Goal: Task Accomplishment & Management: Use online tool/utility

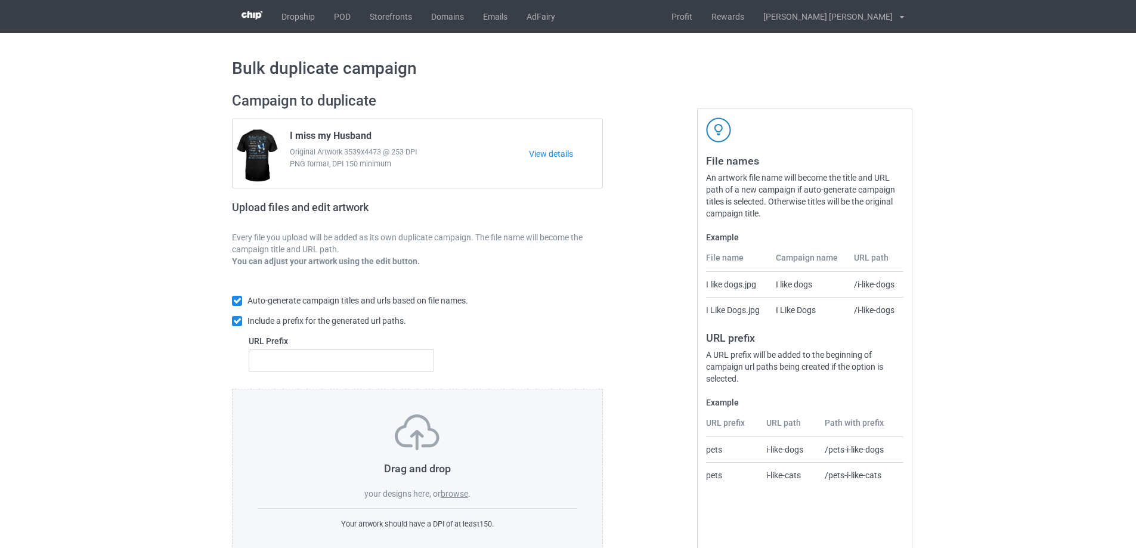
click at [452, 495] on label "browse" at bounding box center [454, 494] width 27 height 10
click at [0, 0] on input "browse" at bounding box center [0, 0] width 0 height 0
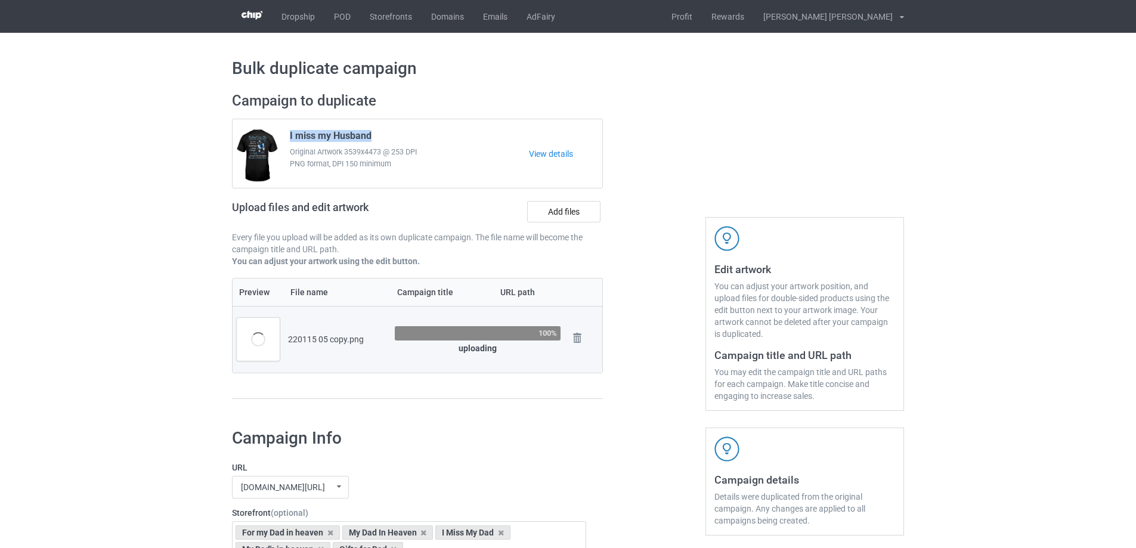
drag, startPoint x: 384, startPoint y: 135, endPoint x: 285, endPoint y: 129, distance: 99.8
click at [285, 129] on div "I miss my Husband Original Artwork 3539x4473 @ 253 DPI PNG format, DPI 150 mini…" at bounding box center [406, 154] width 248 height 56
copy span "I miss my Husband"
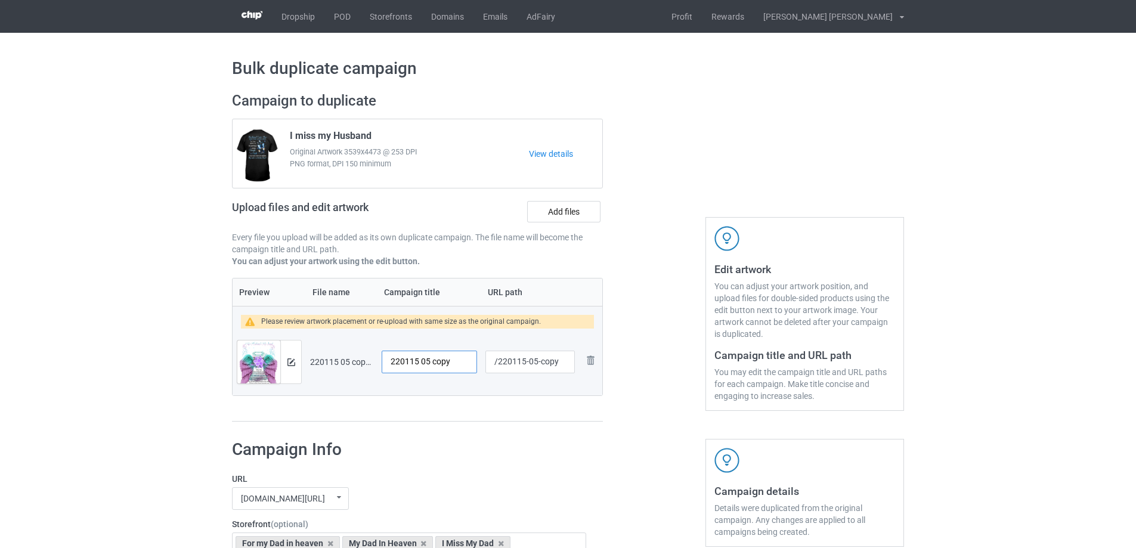
click at [441, 364] on input "220115 05 copy" at bounding box center [429, 362] width 95 height 23
click at [292, 362] on img at bounding box center [292, 363] width 8 height 8
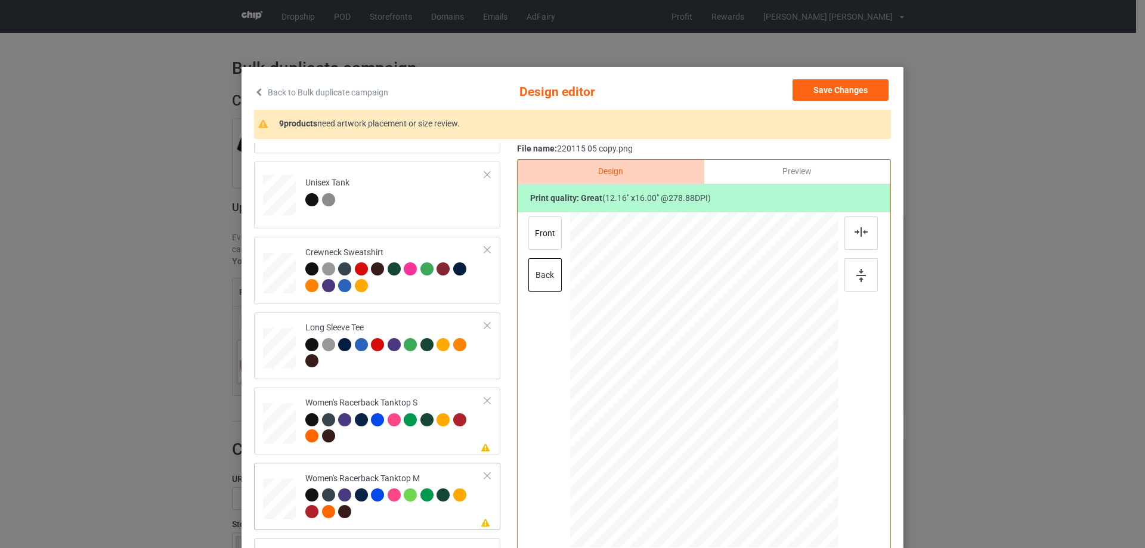
scroll to position [477, 0]
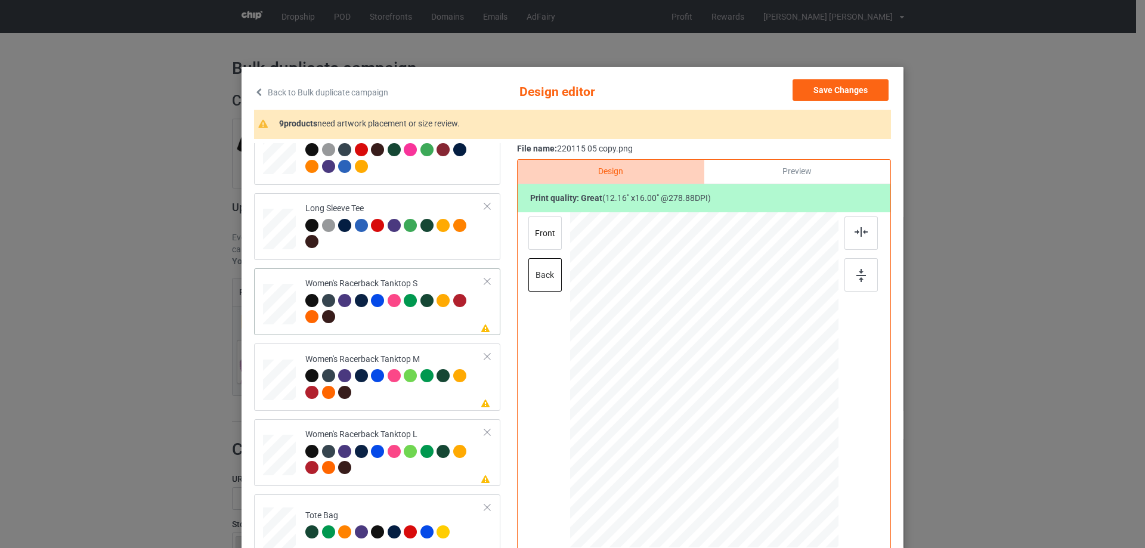
click at [277, 319] on div at bounding box center [280, 304] width 32 height 41
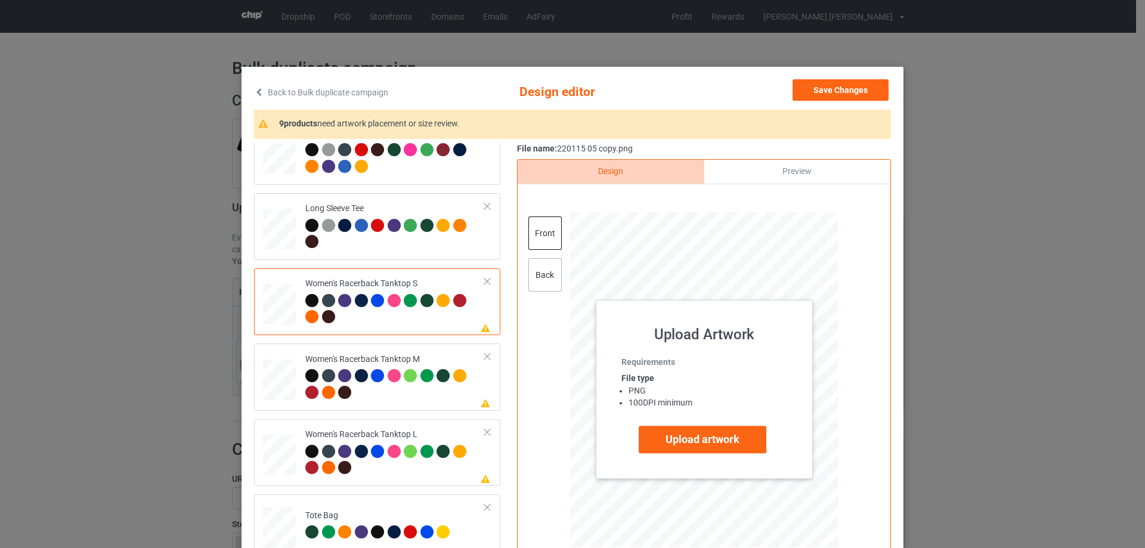
click at [540, 280] on div "back" at bounding box center [545, 274] width 33 height 33
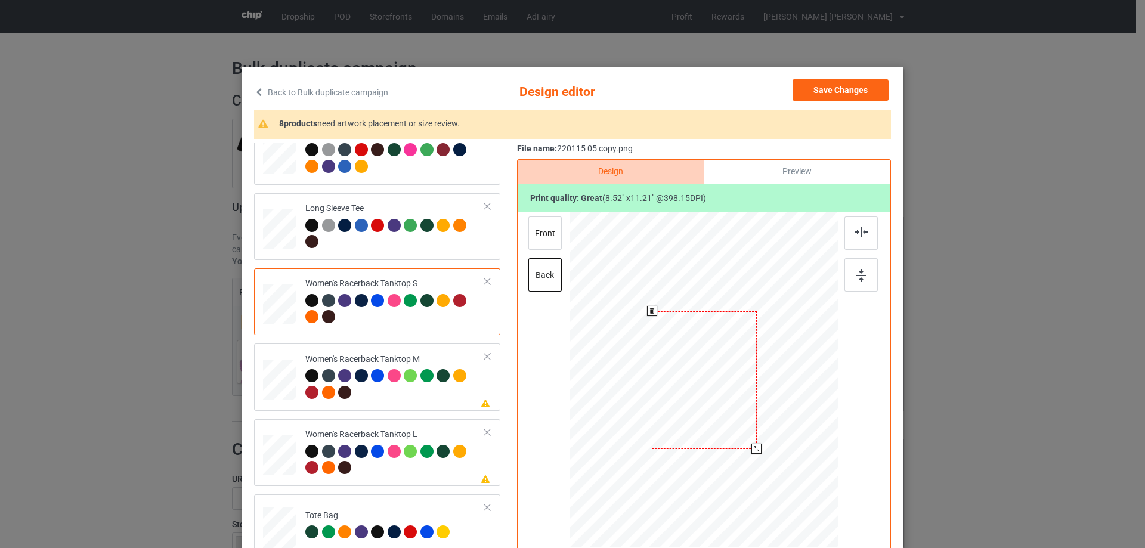
drag, startPoint x: 776, startPoint y: 478, endPoint x: 757, endPoint y: 449, distance: 34.6
click at [757, 449] on div at bounding box center [757, 449] width 10 height 10
click at [712, 420] on div at bounding box center [704, 398] width 105 height 138
click at [860, 230] on img at bounding box center [861, 232] width 13 height 10
click at [860, 236] on img at bounding box center [861, 232] width 13 height 10
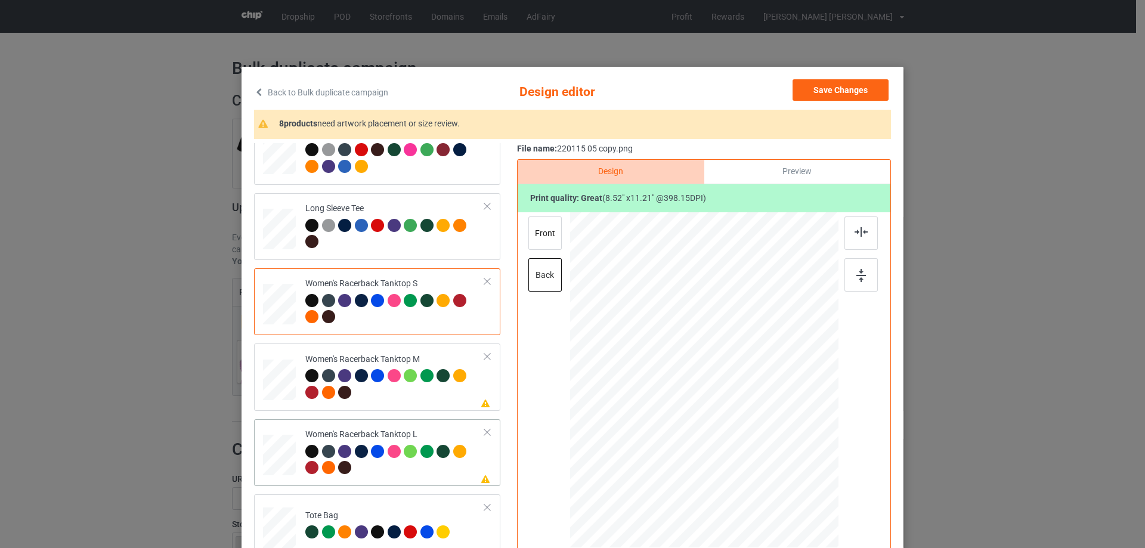
scroll to position [597, 0]
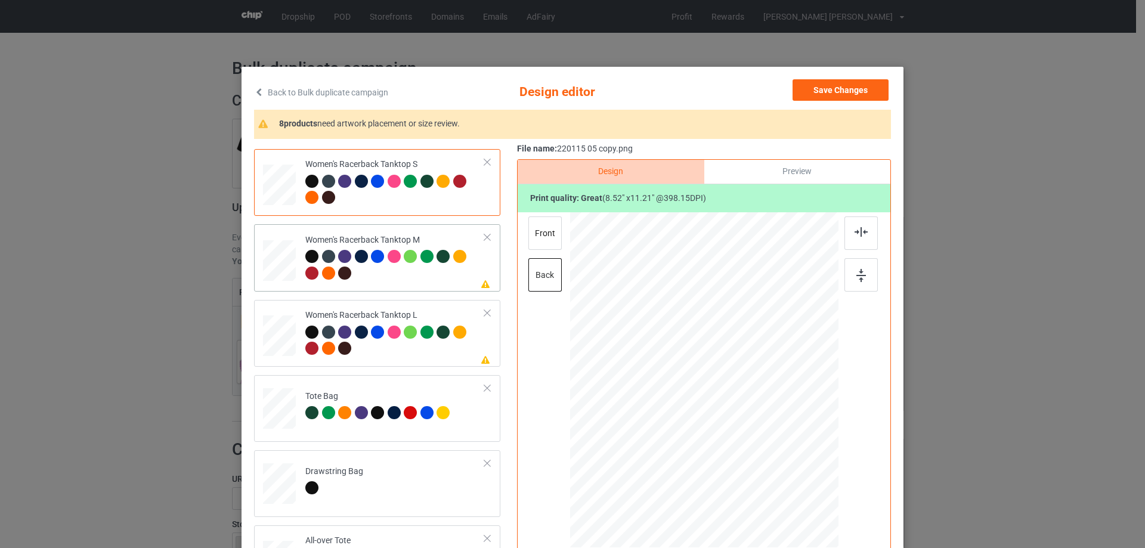
click at [265, 267] on div at bounding box center [279, 260] width 33 height 41
drag, startPoint x: 764, startPoint y: 465, endPoint x: 754, endPoint y: 453, distance: 16.1
click at [754, 453] on div at bounding box center [758, 451] width 10 height 10
drag, startPoint x: 715, startPoint y: 390, endPoint x: 712, endPoint y: 408, distance: 18.6
click at [712, 408] on div at bounding box center [702, 399] width 108 height 142
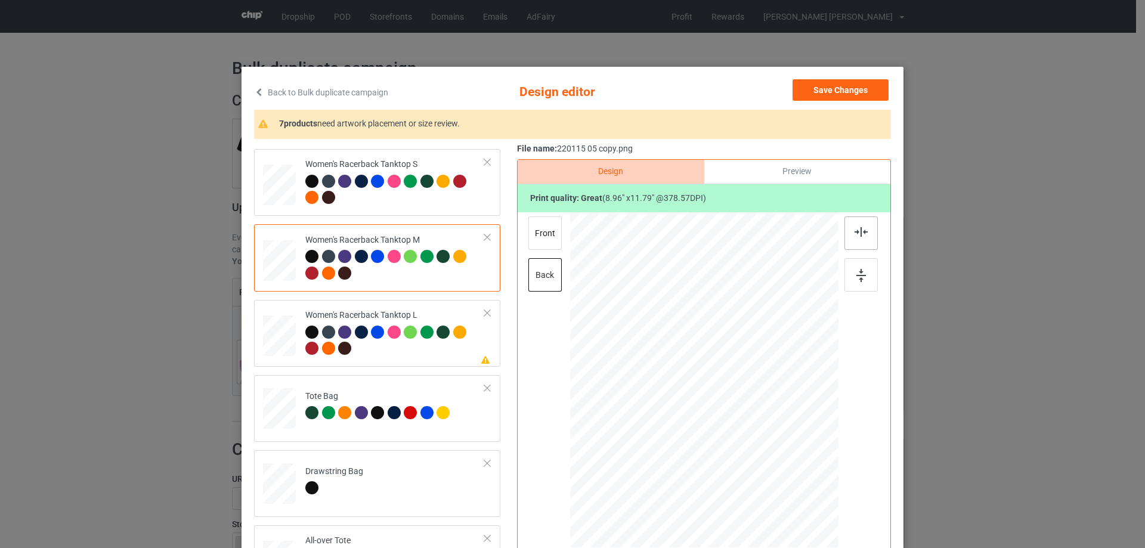
click at [855, 236] on img at bounding box center [861, 232] width 13 height 10
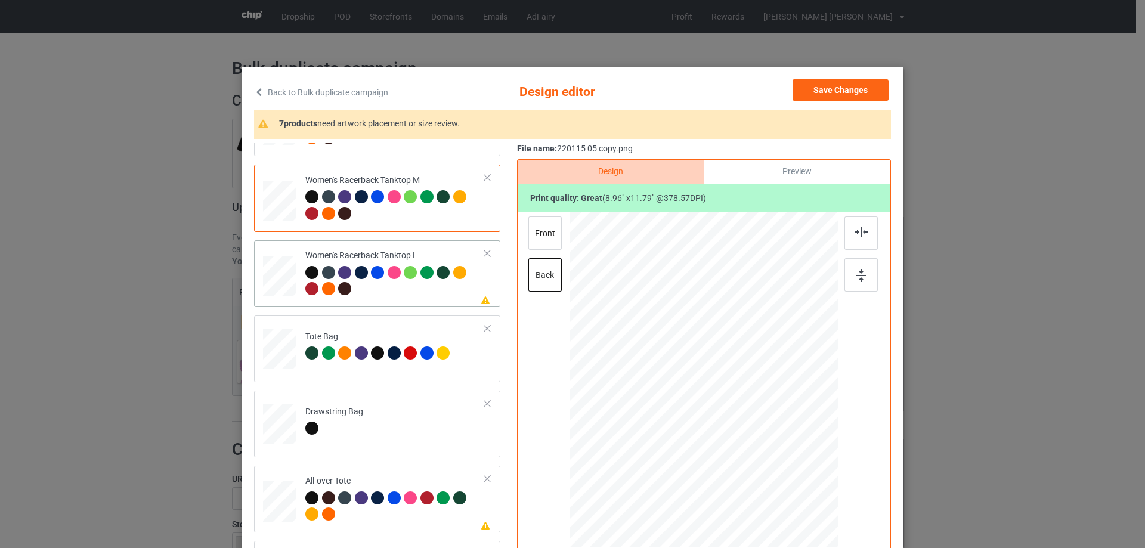
click at [285, 282] on div at bounding box center [279, 276] width 33 height 39
drag, startPoint x: 781, startPoint y: 486, endPoint x: 721, endPoint y: 379, distance: 122.8
click at [759, 441] on div at bounding box center [704, 380] width 262 height 336
click at [719, 388] on div at bounding box center [704, 389] width 100 height 131
click at [855, 237] on img at bounding box center [861, 232] width 13 height 10
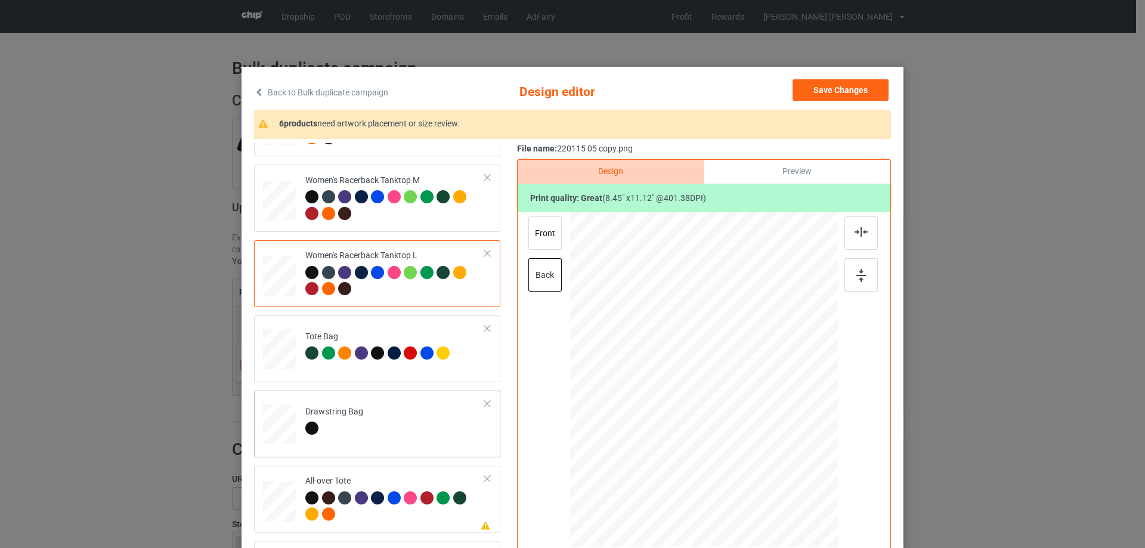
scroll to position [776, 0]
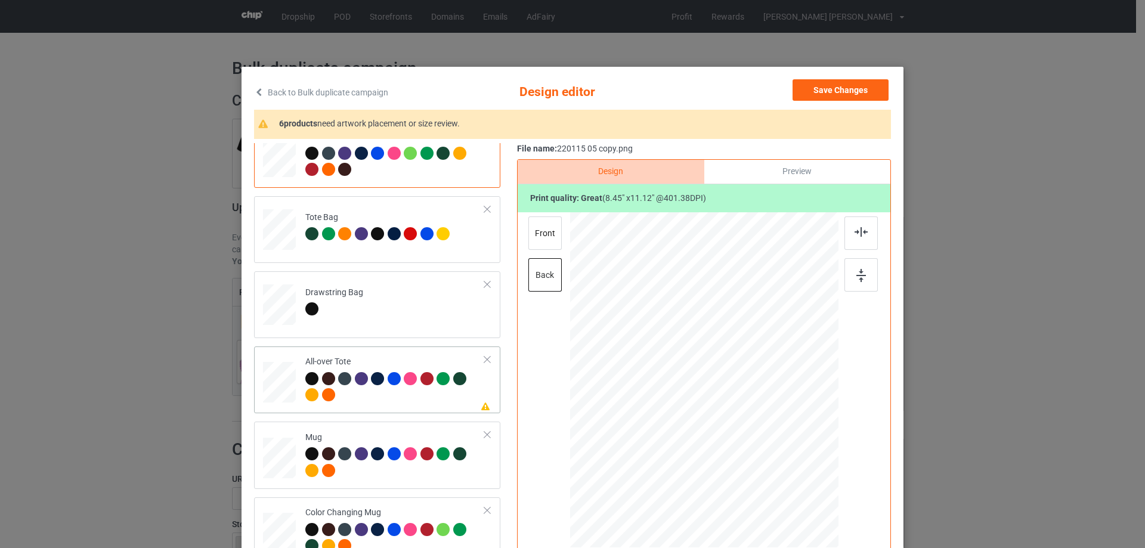
click at [278, 392] on div at bounding box center [279, 382] width 33 height 33
drag, startPoint x: 782, startPoint y: 489, endPoint x: 780, endPoint y: 480, distance: 9.1
click at [780, 480] on div at bounding box center [780, 479] width 10 height 10
click at [756, 443] on div at bounding box center [705, 377] width 152 height 199
click at [858, 236] on img at bounding box center [861, 232] width 13 height 10
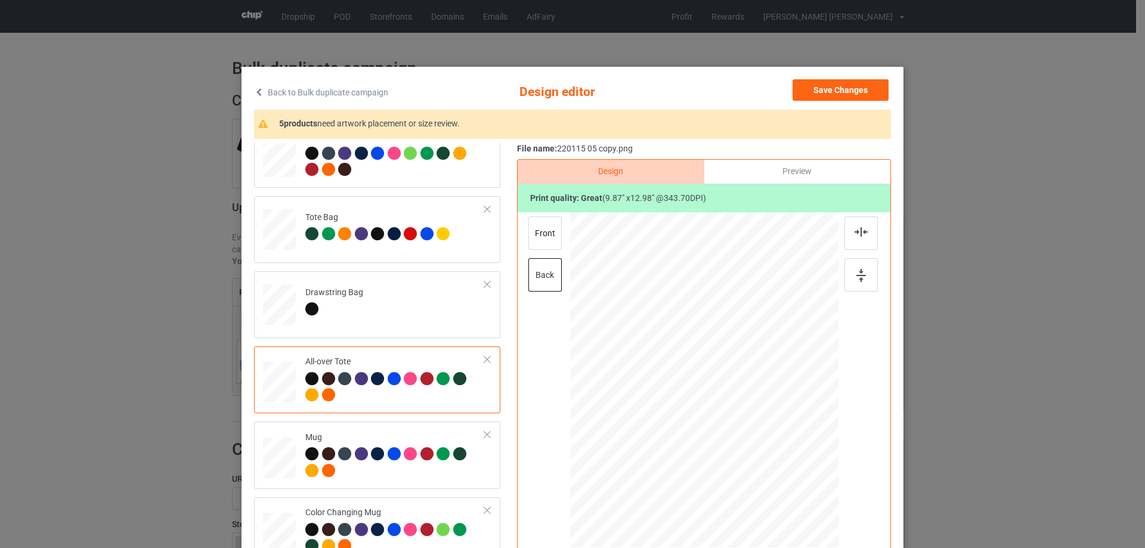
scroll to position [895, 0]
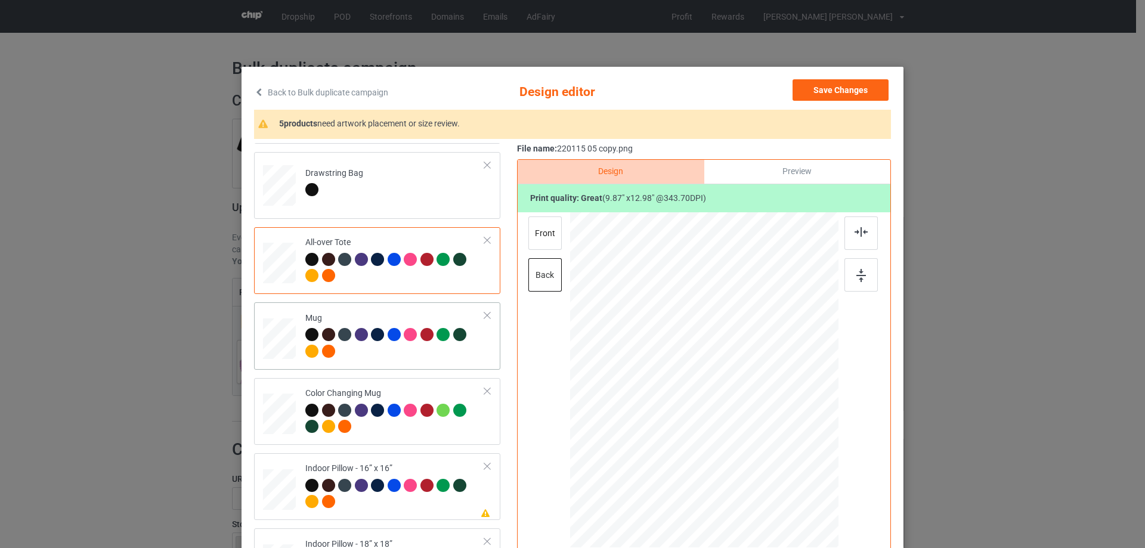
click at [282, 336] on div at bounding box center [279, 339] width 33 height 14
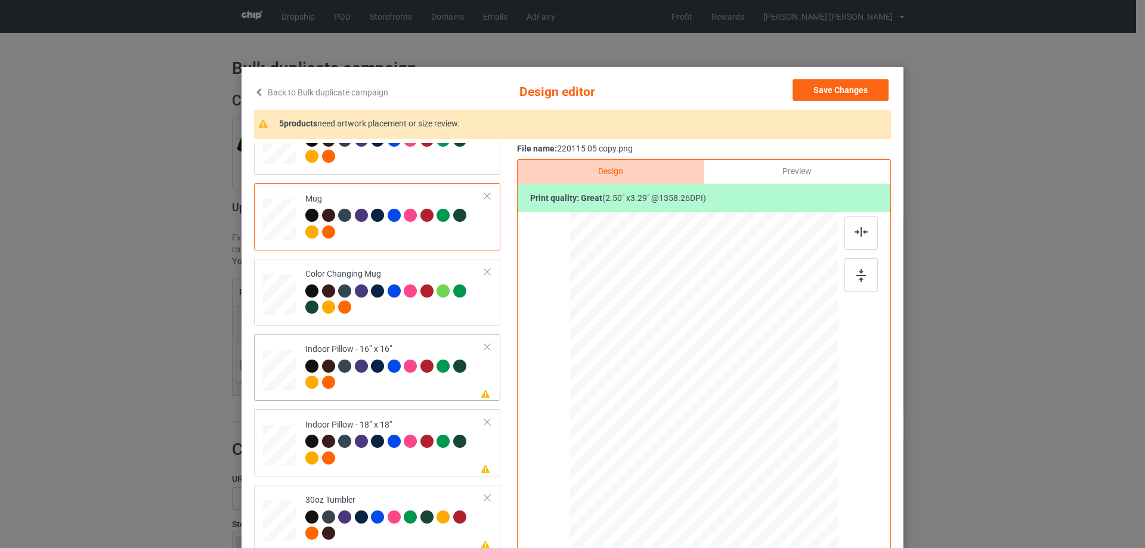
click at [277, 374] on div at bounding box center [279, 370] width 33 height 33
drag, startPoint x: 779, startPoint y: 486, endPoint x: 776, endPoint y: 467, distance: 18.8
click at [776, 467] on div at bounding box center [704, 380] width 268 height 268
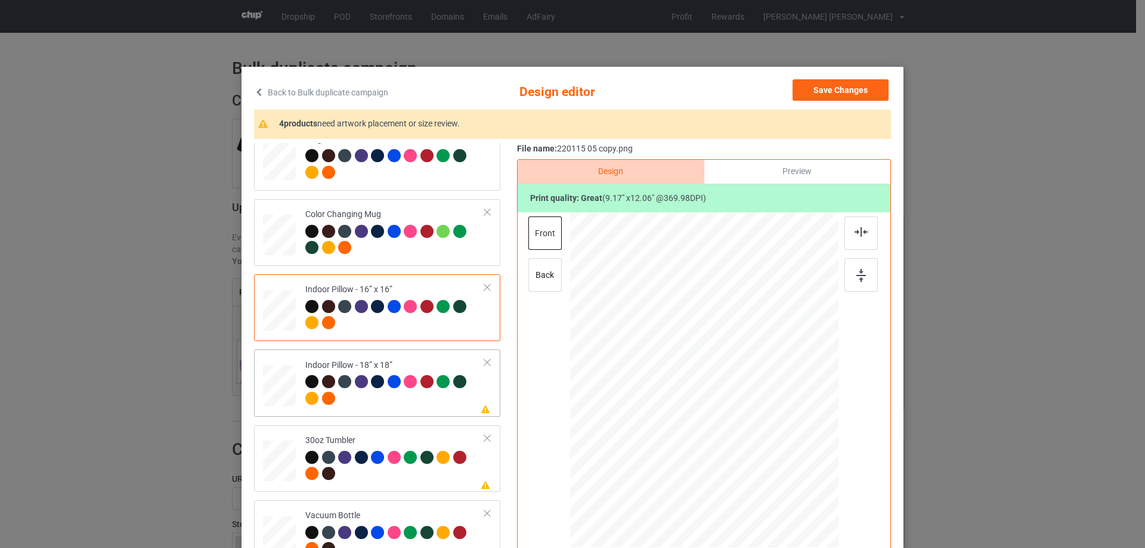
click at [279, 388] on div at bounding box center [279, 386] width 33 height 33
drag, startPoint x: 781, startPoint y: 487, endPoint x: 778, endPoint y: 478, distance: 10.2
click at [778, 478] on div at bounding box center [779, 478] width 10 height 10
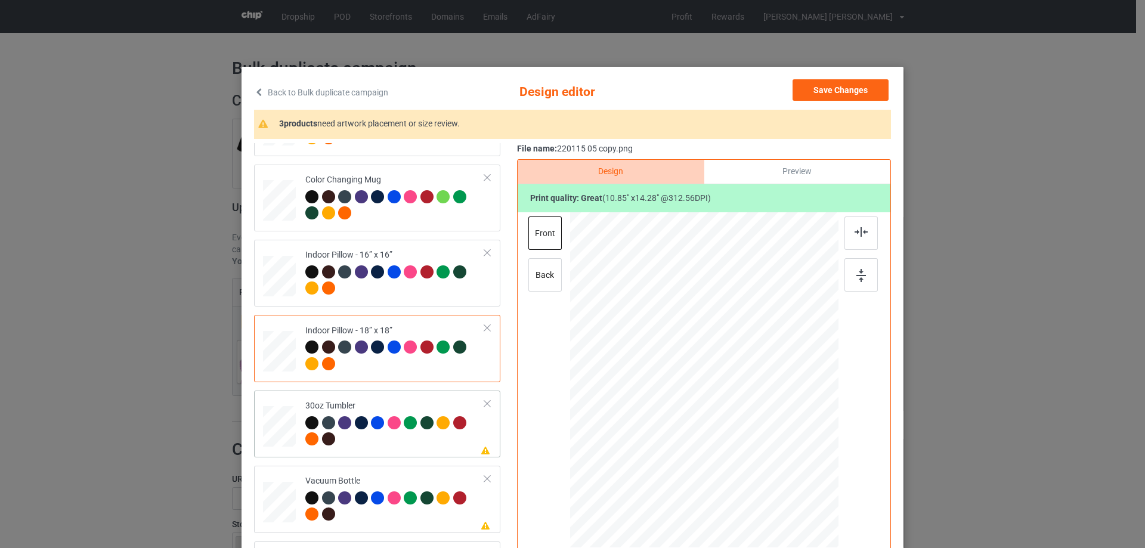
click at [284, 433] on div at bounding box center [280, 427] width 32 height 18
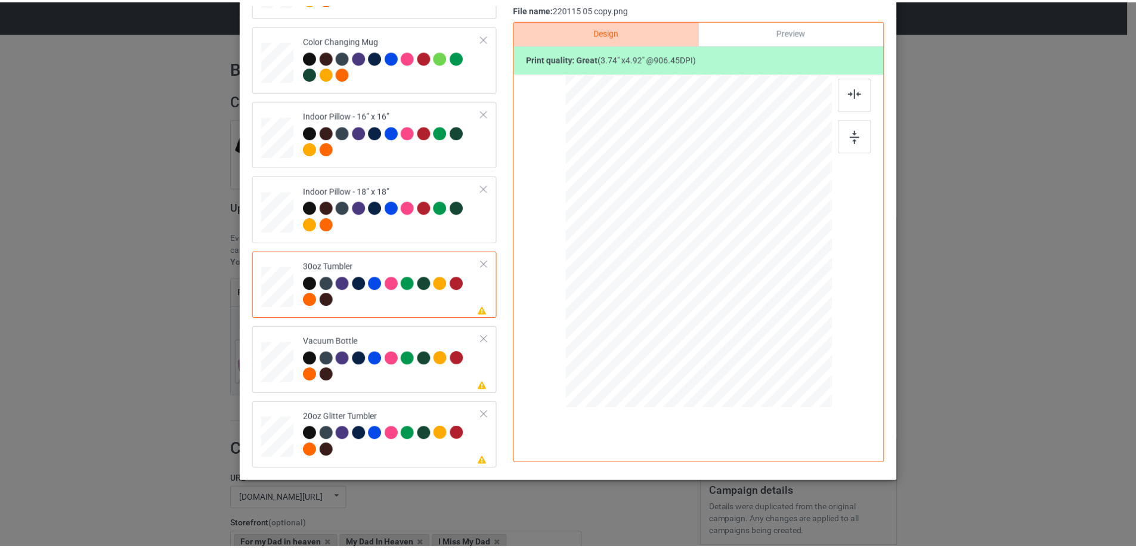
scroll to position [0, 0]
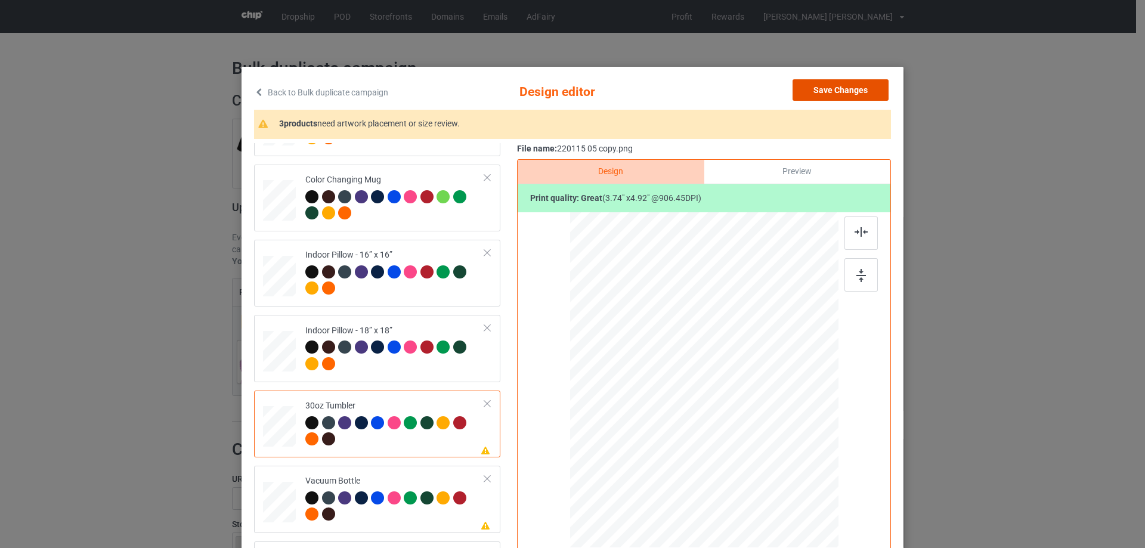
click at [836, 94] on button "Save Changes" at bounding box center [841, 89] width 96 height 21
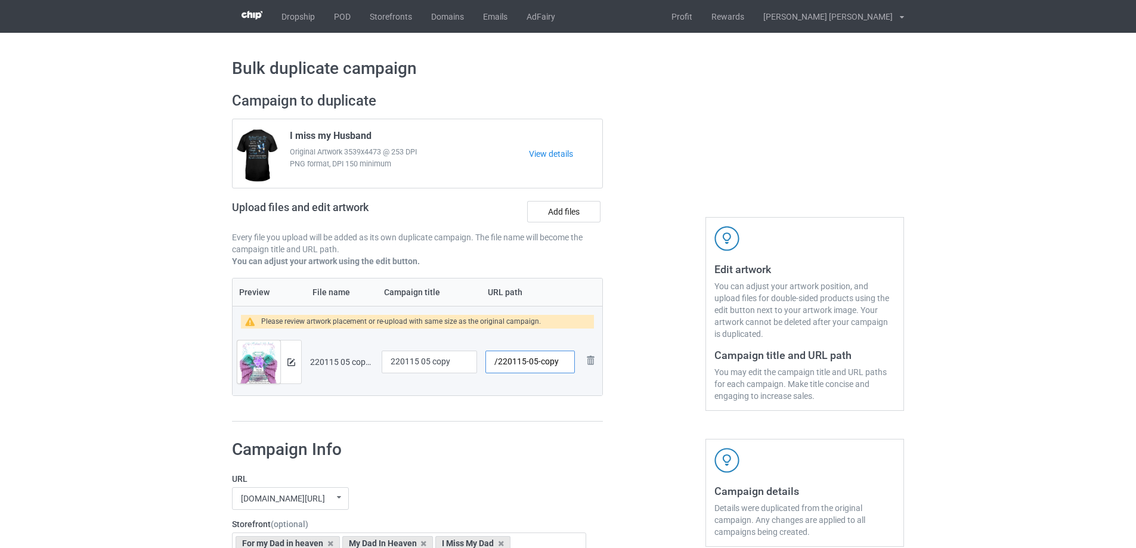
drag, startPoint x: 536, startPoint y: 364, endPoint x: 565, endPoint y: 364, distance: 28.6
click at [565, 364] on input "/220115-05-copy" at bounding box center [530, 362] width 89 height 23
type input "/220115-05"
drag, startPoint x: 464, startPoint y: 361, endPoint x: 384, endPoint y: 362, distance: 80.5
click at [384, 362] on input "220115 05 copy" at bounding box center [429, 362] width 95 height 23
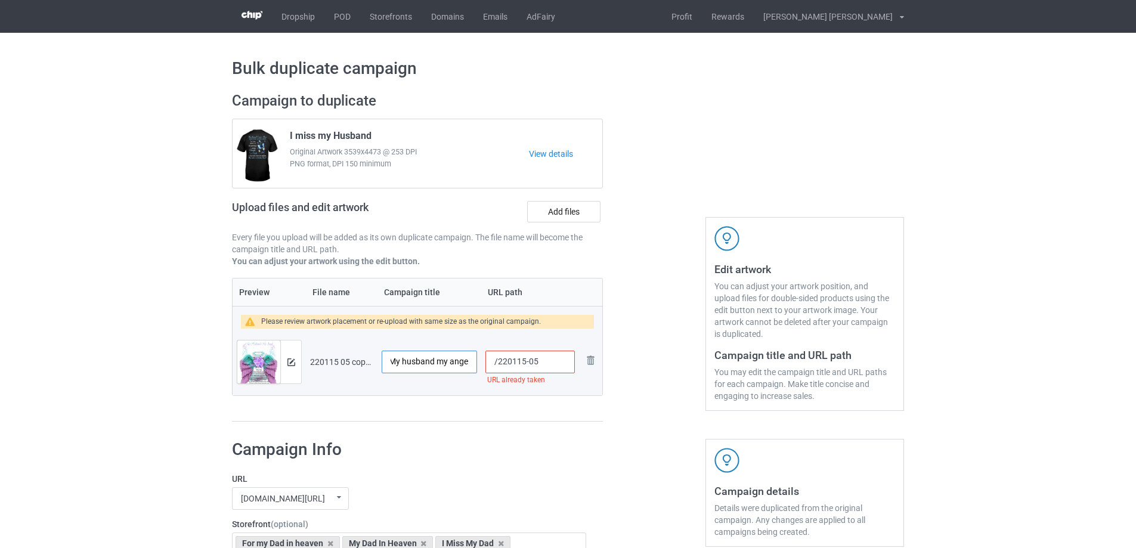
scroll to position [0, 4]
type input "My husband my angel"
click at [539, 364] on input "/220115-05" at bounding box center [530, 362] width 89 height 23
click at [537, 364] on input "/220115-06" at bounding box center [530, 362] width 89 height 23
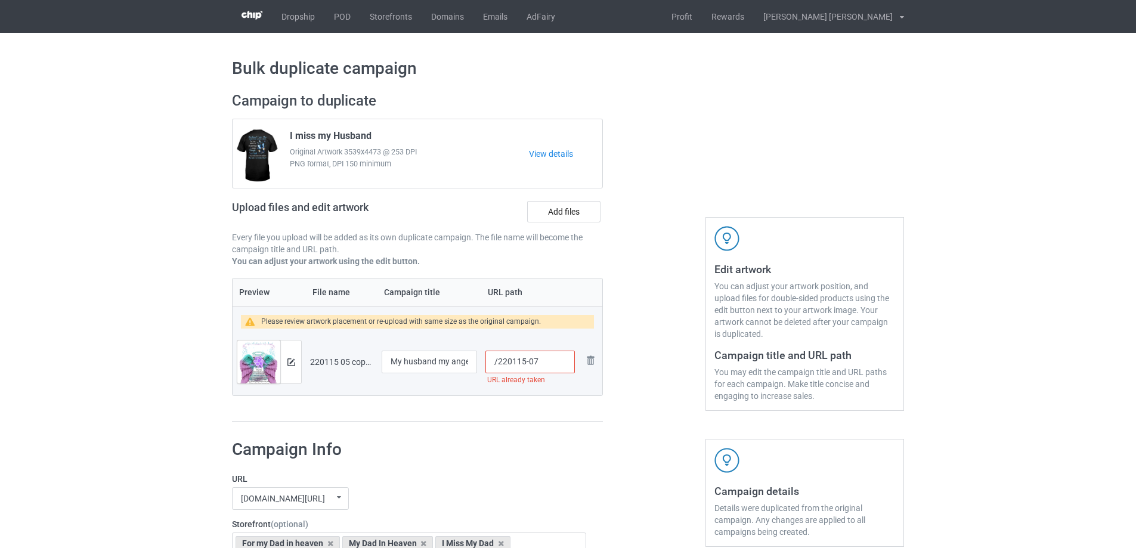
click at [536, 366] on input "/220115-07" at bounding box center [530, 362] width 89 height 23
drag, startPoint x: 532, startPoint y: 364, endPoint x: 540, endPoint y: 363, distance: 7.8
click at [539, 363] on input "/220115-08" at bounding box center [530, 362] width 89 height 23
drag, startPoint x: 539, startPoint y: 362, endPoint x: 528, endPoint y: 364, distance: 11.6
click at [527, 364] on input "/220115-09" at bounding box center [530, 362] width 89 height 23
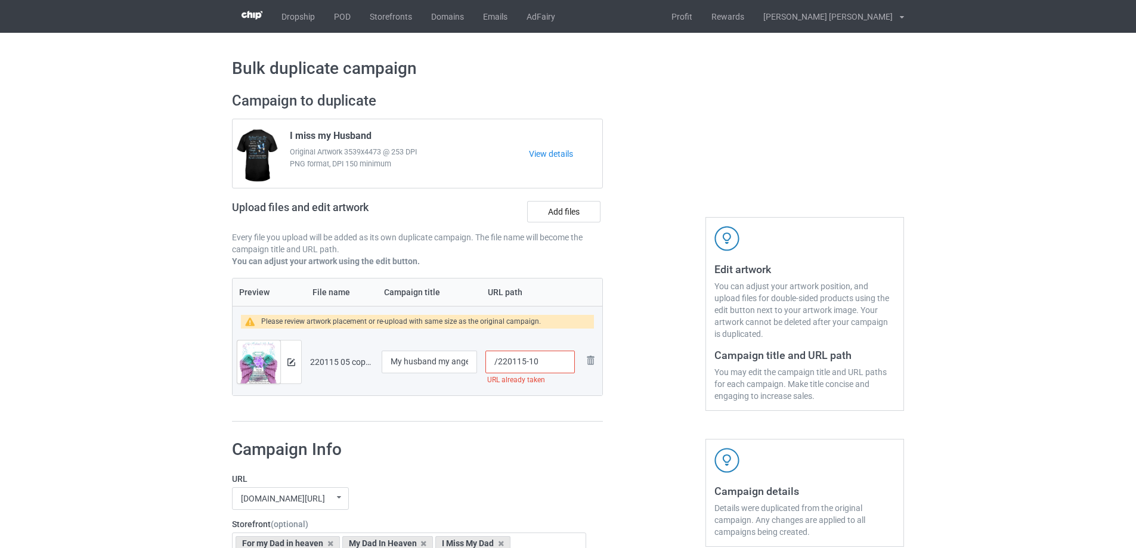
drag, startPoint x: 529, startPoint y: 364, endPoint x: 540, endPoint y: 364, distance: 11.3
click at [540, 364] on input "/220115-10" at bounding box center [530, 362] width 89 height 23
drag, startPoint x: 528, startPoint y: 362, endPoint x: 537, endPoint y: 362, distance: 9.0
click at [537, 362] on input "/220115-20" at bounding box center [530, 362] width 89 height 23
drag, startPoint x: 529, startPoint y: 362, endPoint x: 537, endPoint y: 362, distance: 8.4
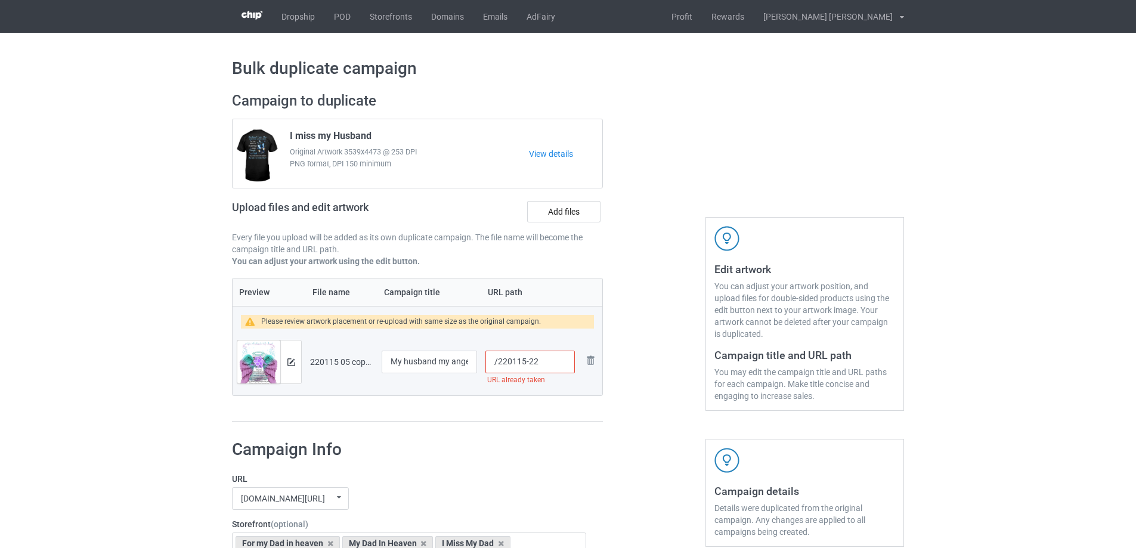
click at [537, 362] on input "/220115-22" at bounding box center [530, 362] width 89 height 23
type input "/220115-1"
click at [291, 364] on img at bounding box center [292, 363] width 8 height 8
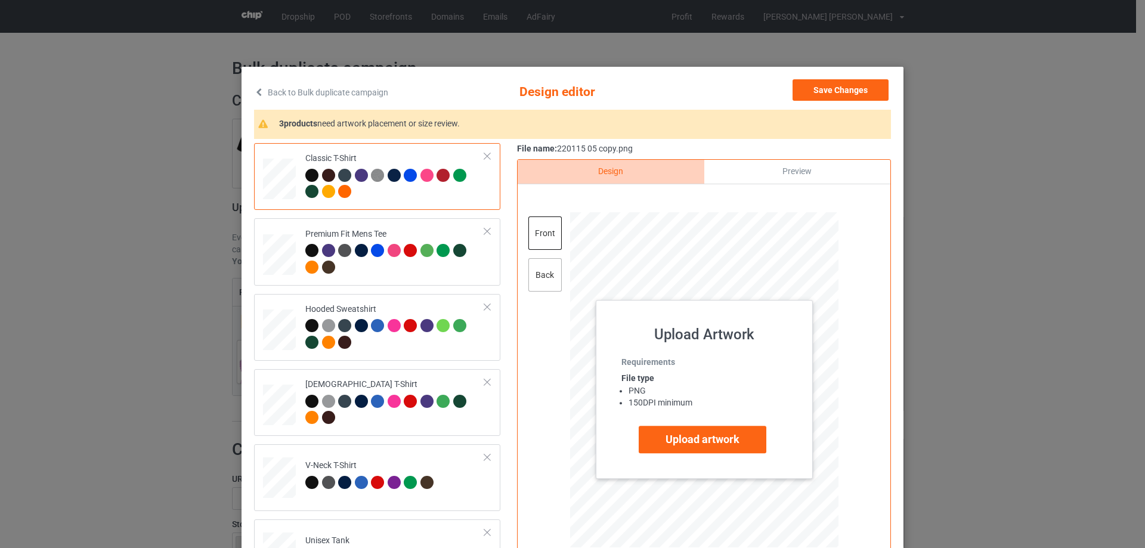
click at [543, 274] on div "back" at bounding box center [545, 274] width 33 height 33
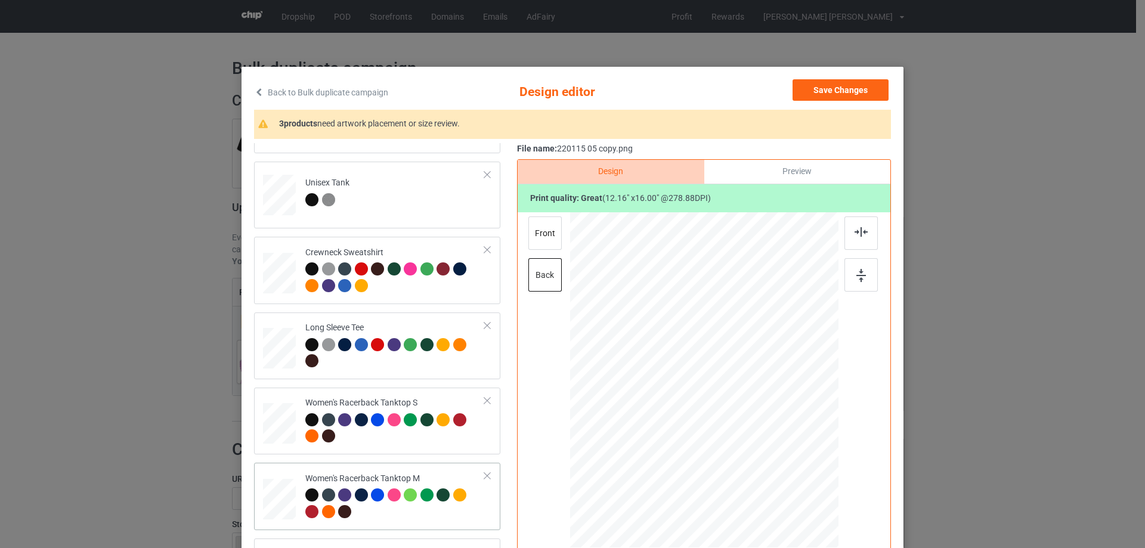
scroll to position [477, 0]
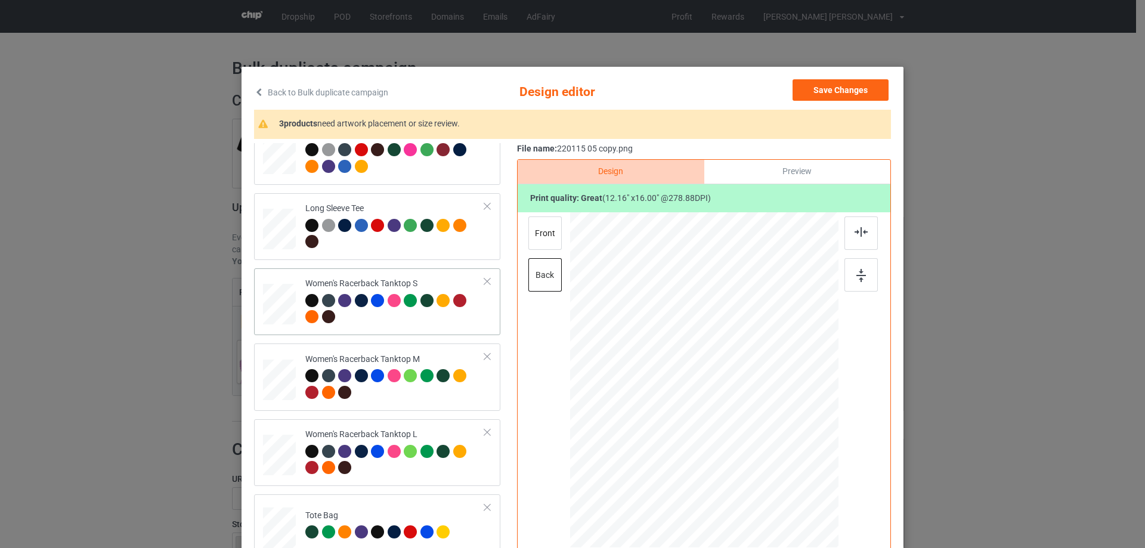
click at [274, 299] on div at bounding box center [280, 304] width 32 height 41
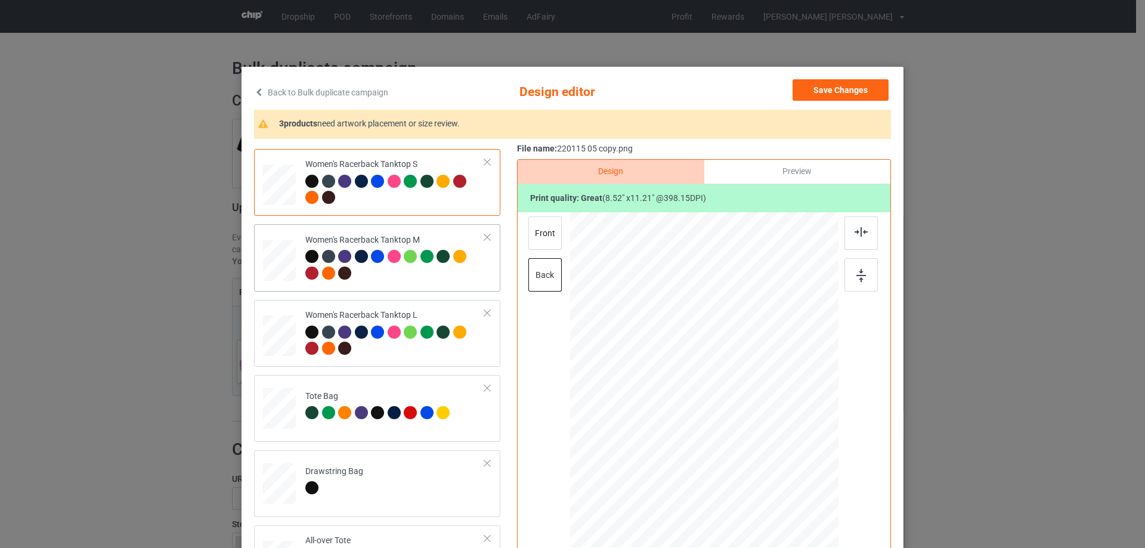
click at [271, 270] on div at bounding box center [279, 260] width 33 height 41
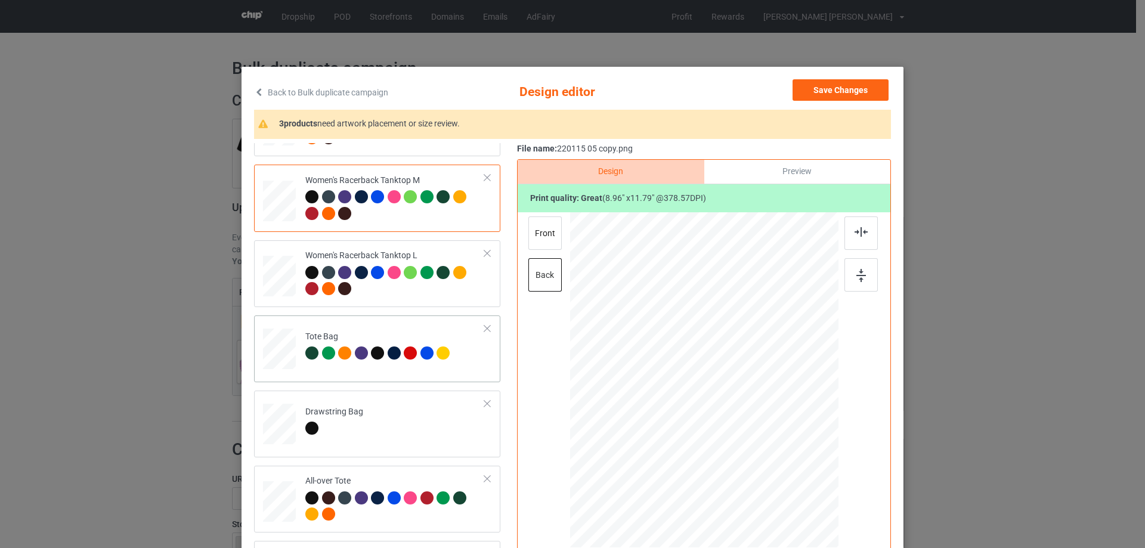
click at [273, 354] on div at bounding box center [280, 355] width 16 height 18
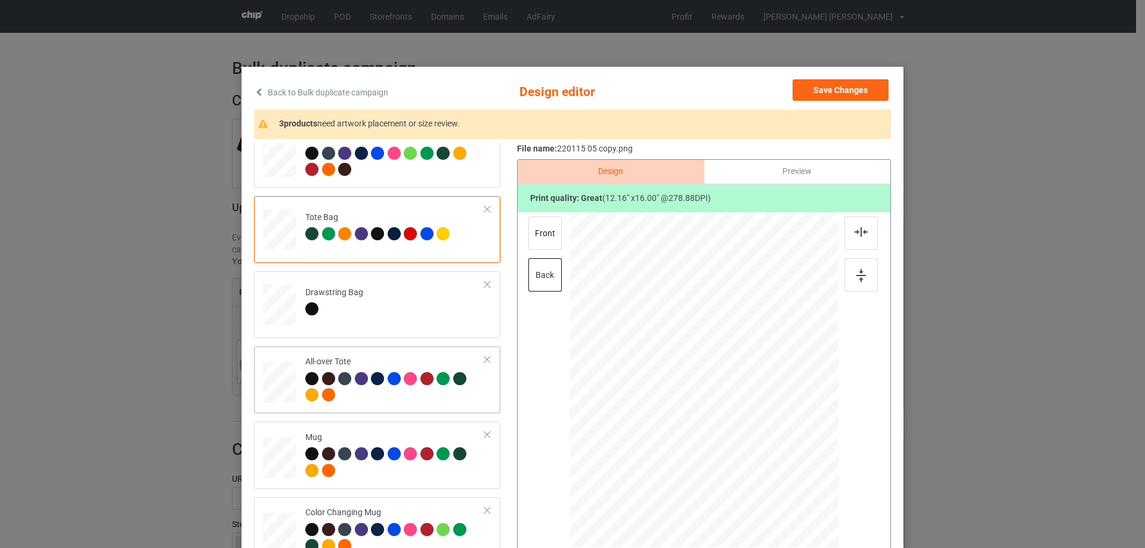
click at [273, 373] on div at bounding box center [279, 382] width 33 height 33
drag, startPoint x: 776, startPoint y: 478, endPoint x: 780, endPoint y: 483, distance: 6.3
click at [780, 483] on div at bounding box center [784, 482] width 10 height 10
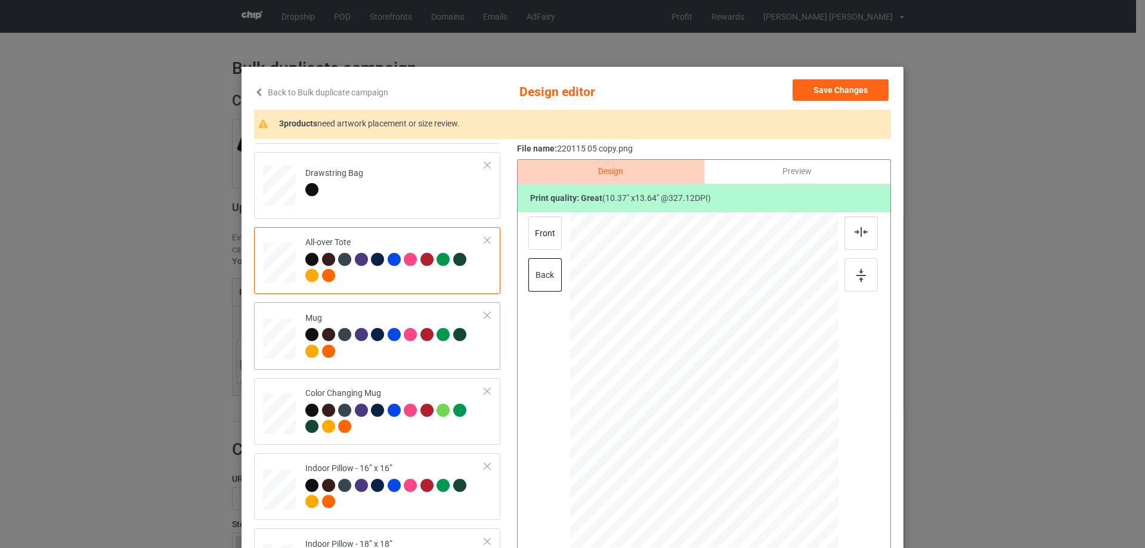
click at [274, 341] on div at bounding box center [279, 339] width 33 height 14
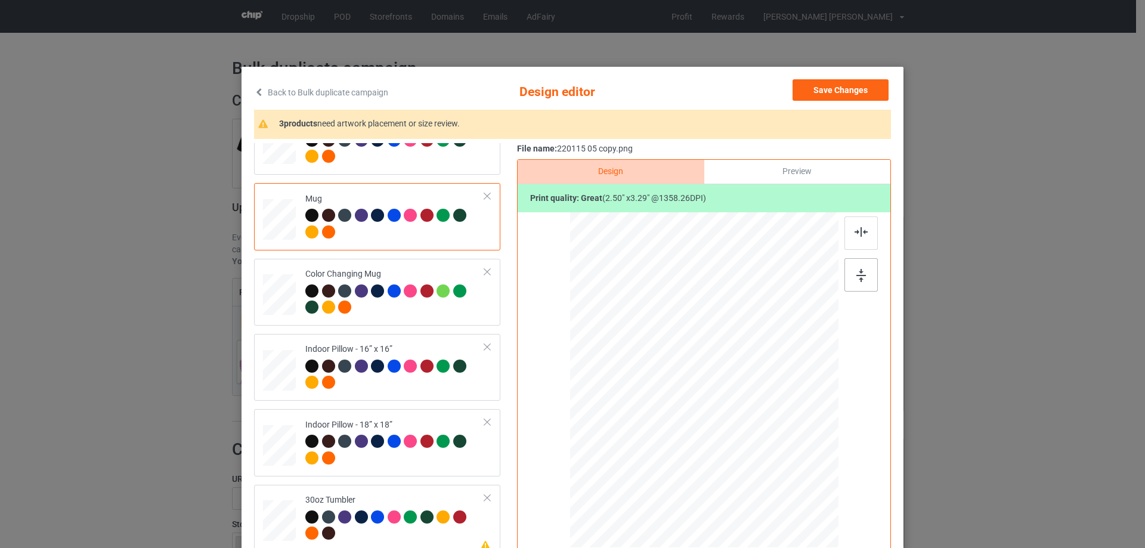
drag, startPoint x: 853, startPoint y: 267, endPoint x: 861, endPoint y: 274, distance: 11.0
click at [857, 271] on div at bounding box center [861, 274] width 33 height 33
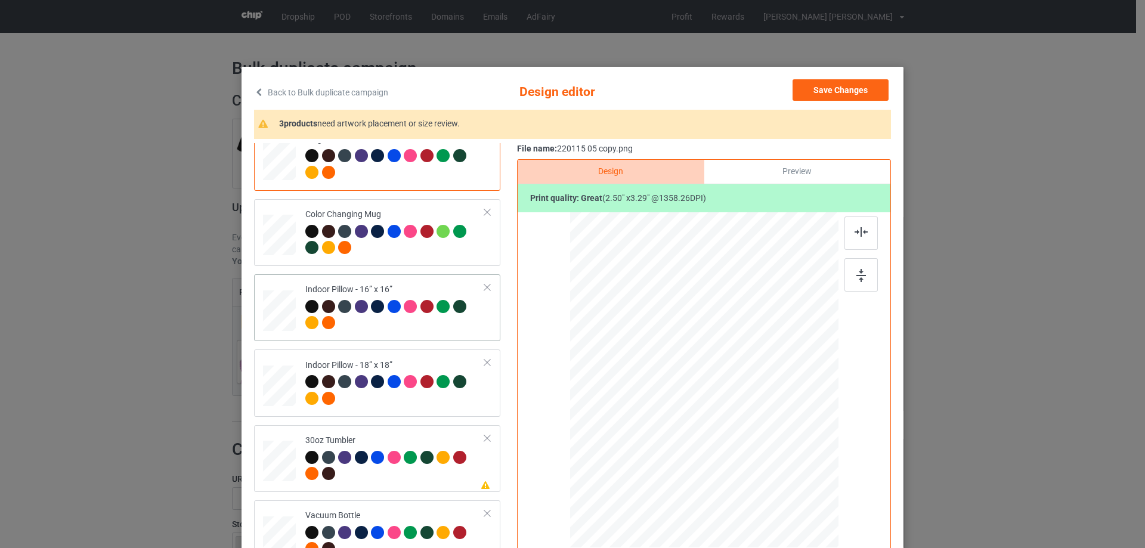
click at [277, 310] on div at bounding box center [279, 310] width 33 height 33
click at [771, 476] on div at bounding box center [776, 475] width 10 height 10
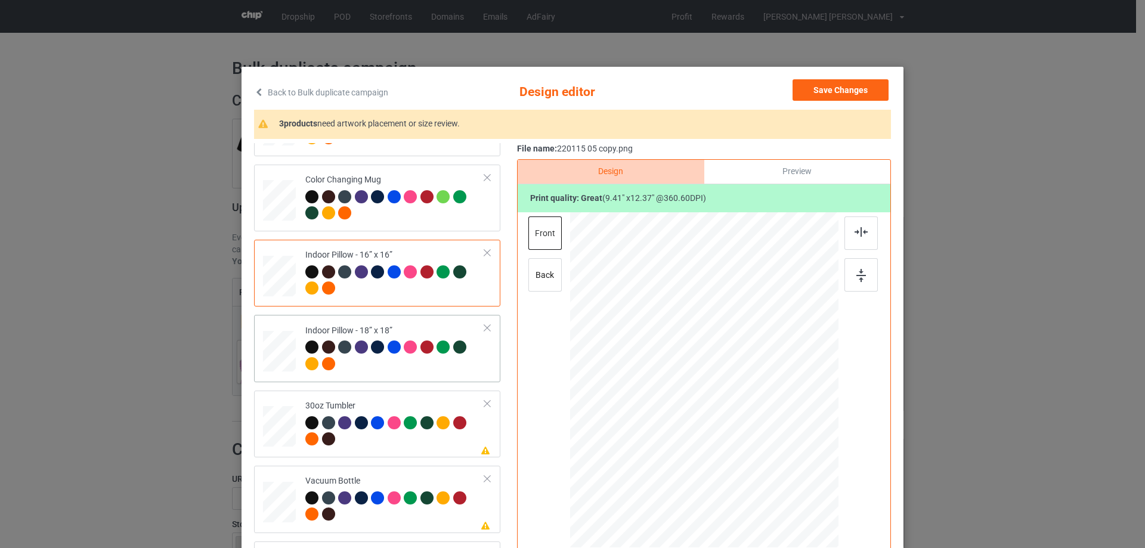
click at [282, 341] on div at bounding box center [279, 351] width 33 height 33
click at [774, 480] on div at bounding box center [779, 479] width 10 height 10
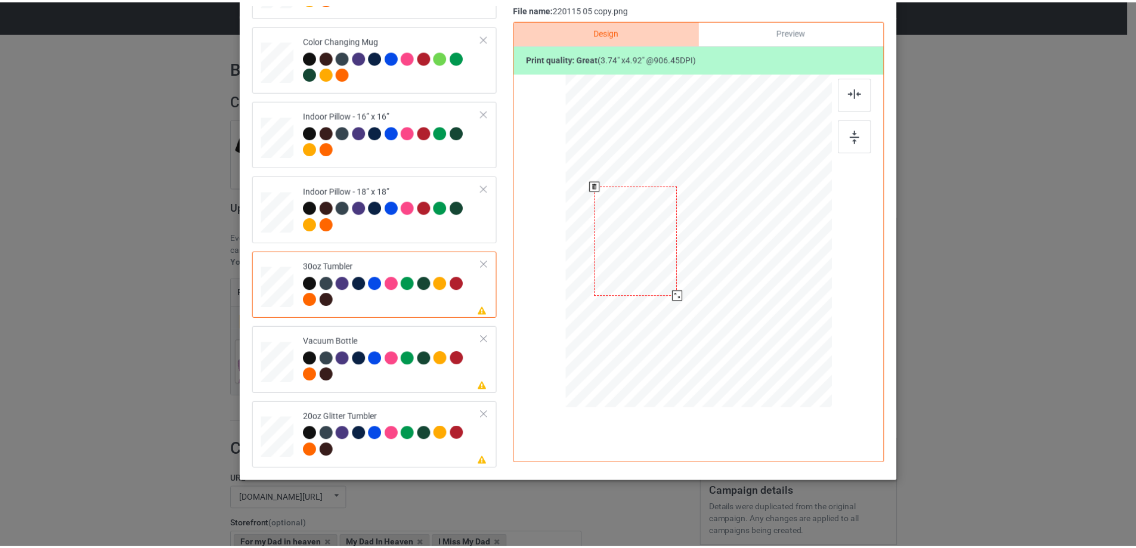
scroll to position [0, 0]
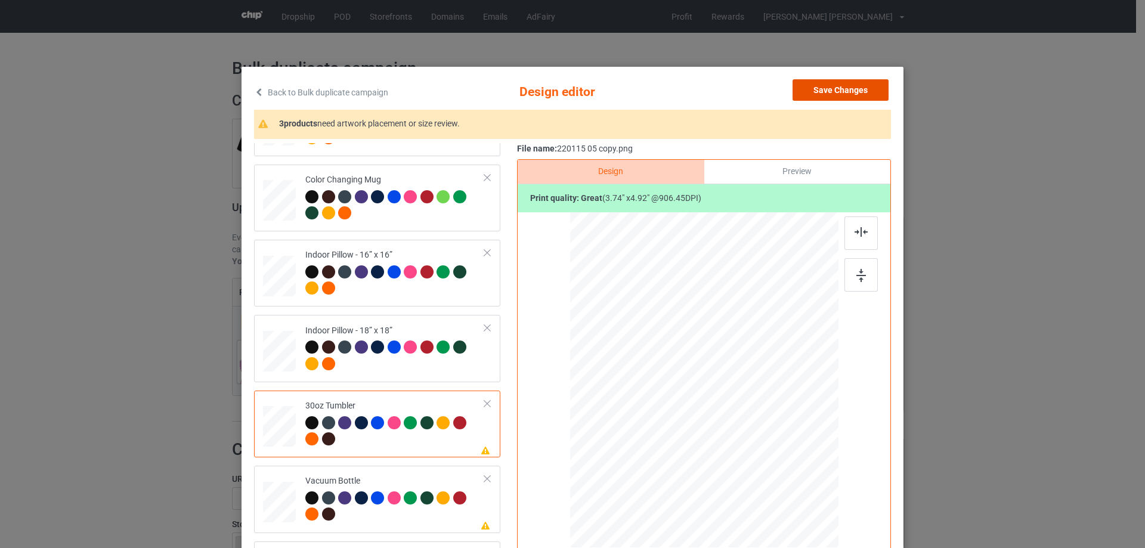
click at [845, 88] on button "Save Changes" at bounding box center [841, 89] width 96 height 21
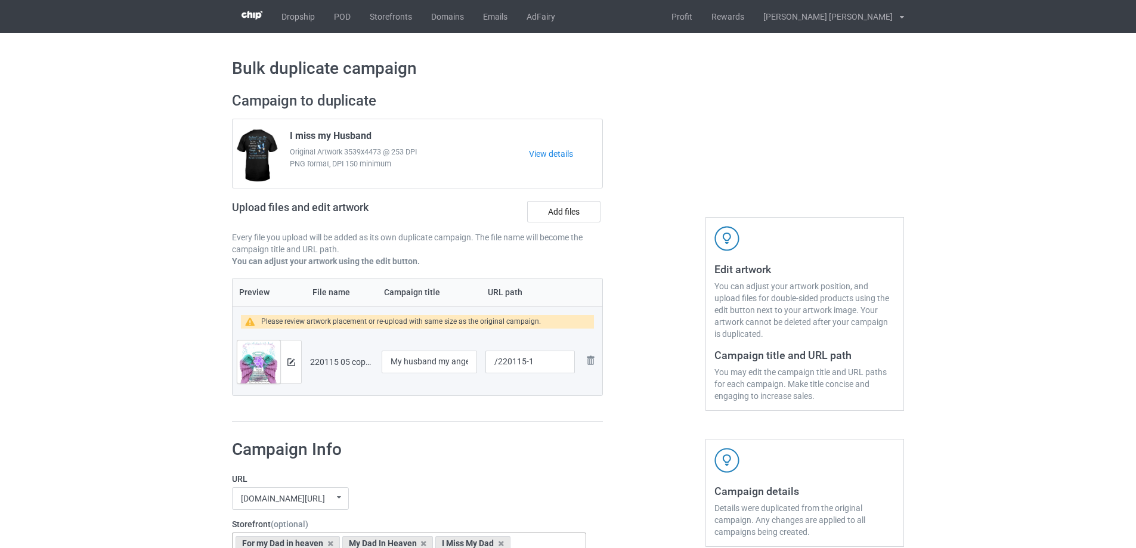
scroll to position [239, 0]
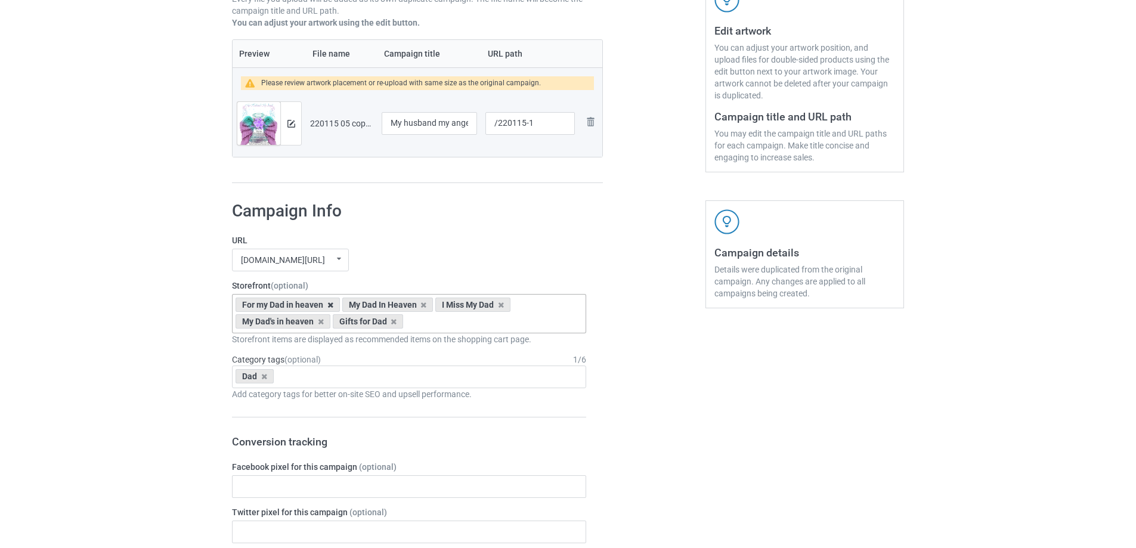
click at [330, 307] on icon at bounding box center [331, 305] width 6 height 8
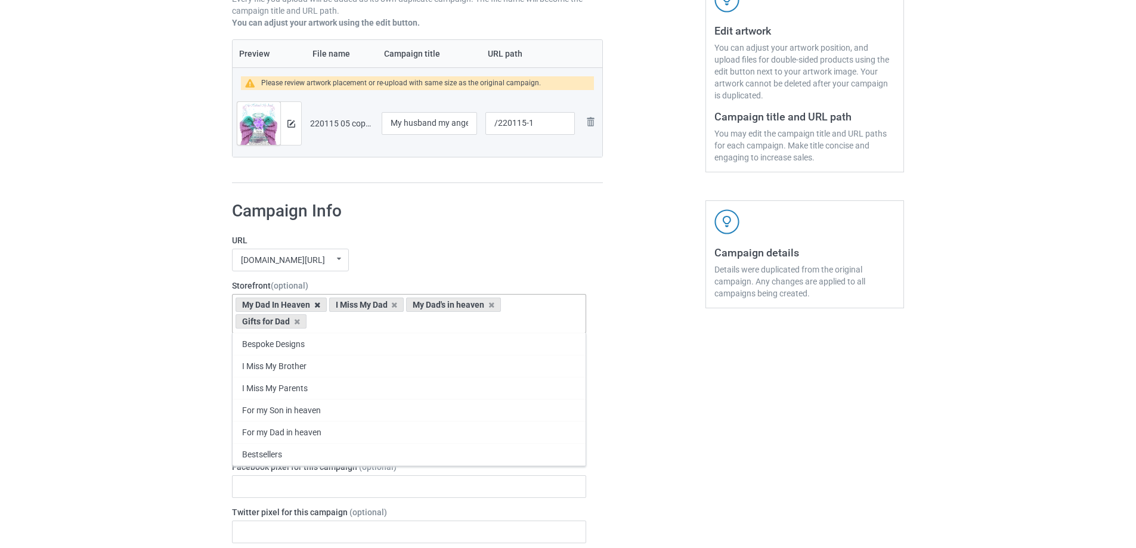
click at [316, 307] on icon at bounding box center [317, 305] width 6 height 8
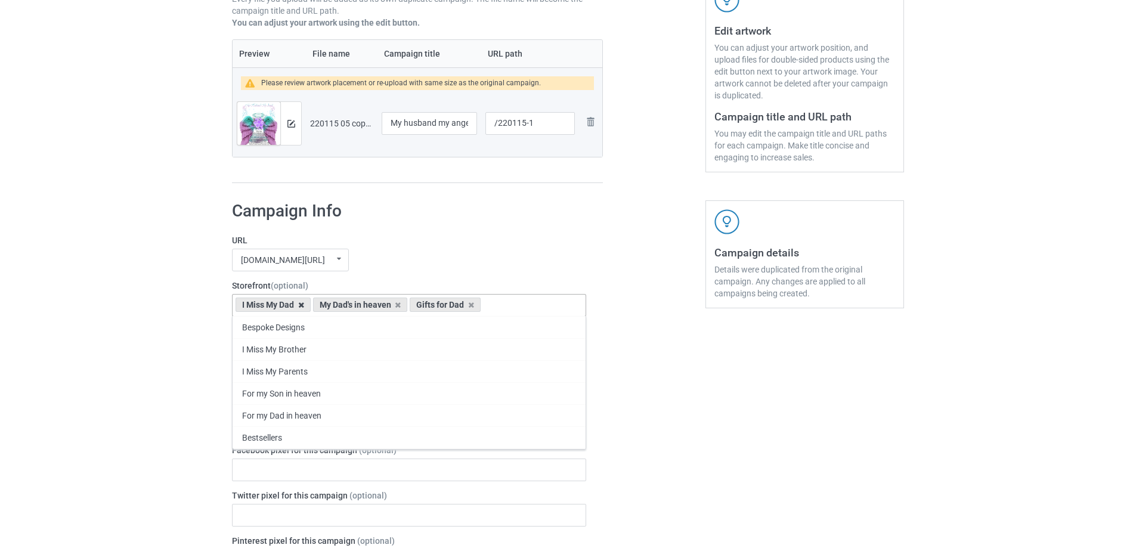
click at [299, 307] on icon at bounding box center [301, 305] width 6 height 8
click at [320, 306] on icon at bounding box center [321, 305] width 6 height 8
click at [299, 306] on icon at bounding box center [297, 305] width 6 height 8
click at [296, 306] on div "Bespoke Designs I Miss My Brother I Miss My Parents For my Son in heaven For my…" at bounding box center [409, 305] width 354 height 23
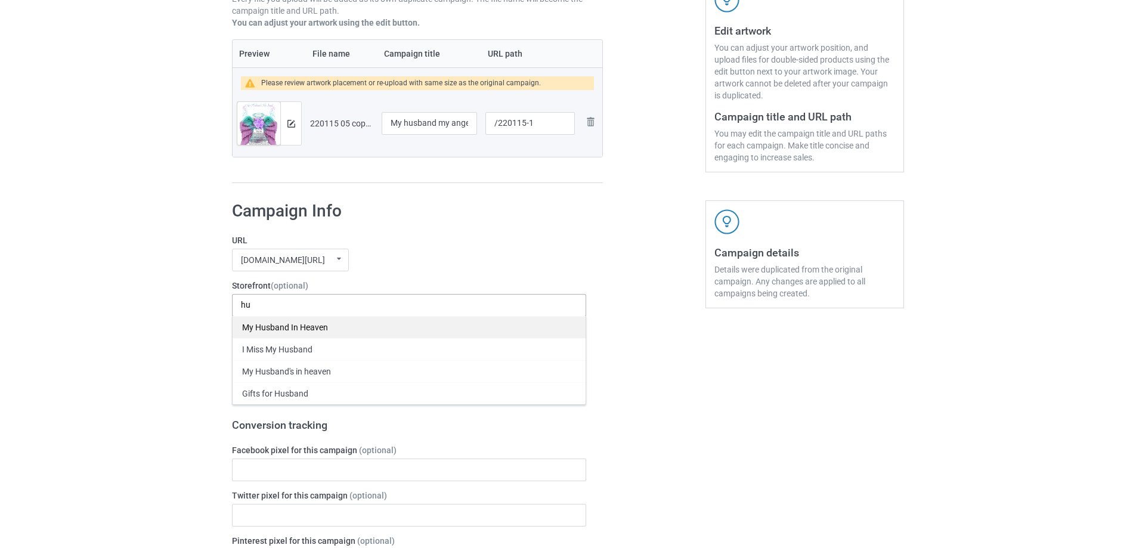
type input "hu"
click at [296, 329] on div "My Husband In Heaven" at bounding box center [409, 327] width 353 height 22
click at [296, 329] on div "I Miss My Husband" at bounding box center [409, 327] width 353 height 22
click at [297, 332] on div "My Husband's in heaven" at bounding box center [409, 327] width 353 height 22
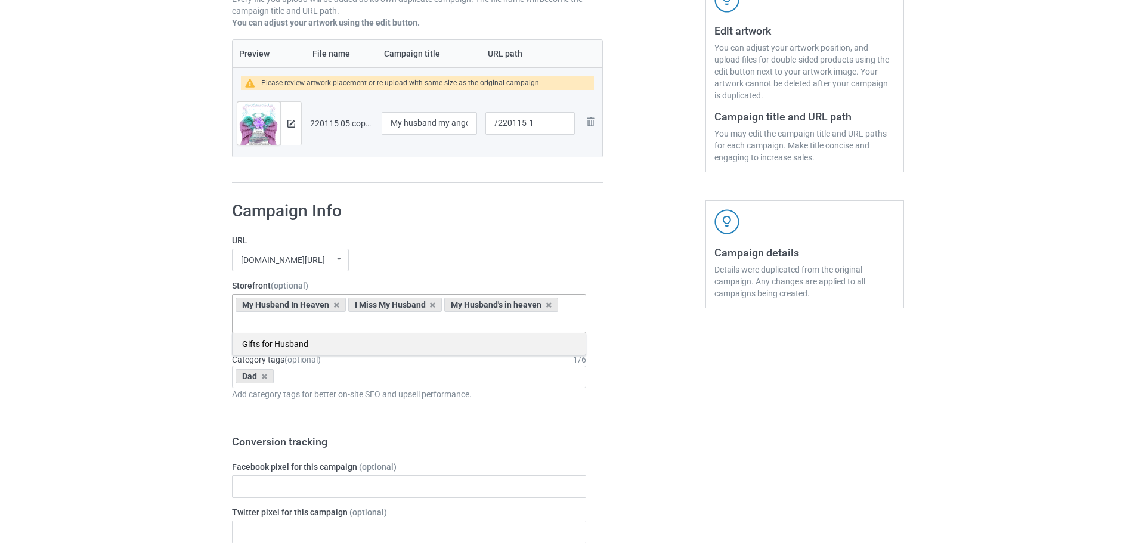
click at [294, 343] on div "Gifts for Husband" at bounding box center [409, 344] width 353 height 22
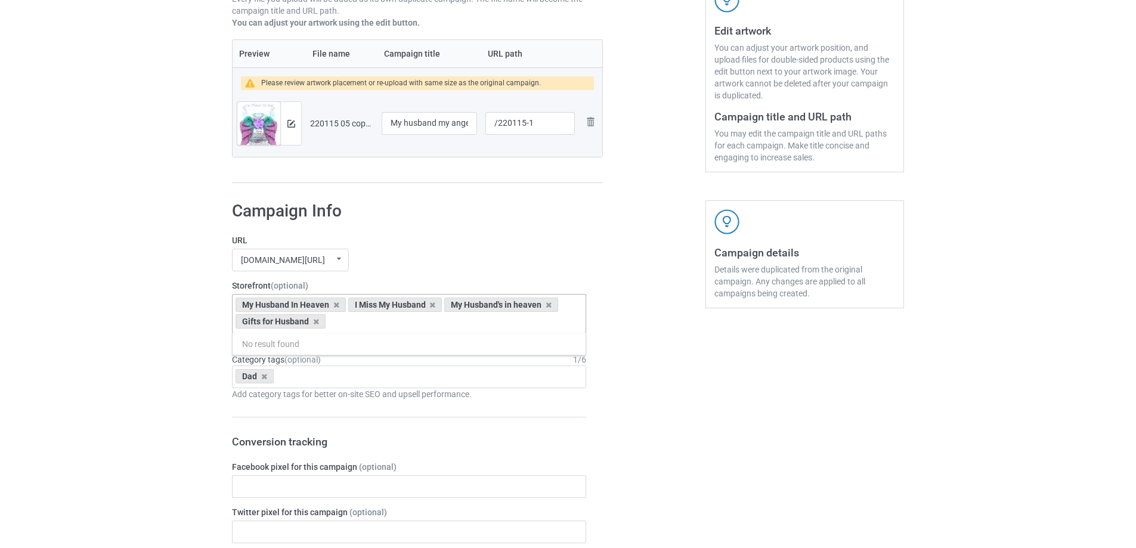
click at [264, 375] on icon at bounding box center [264, 377] width 6 height 8
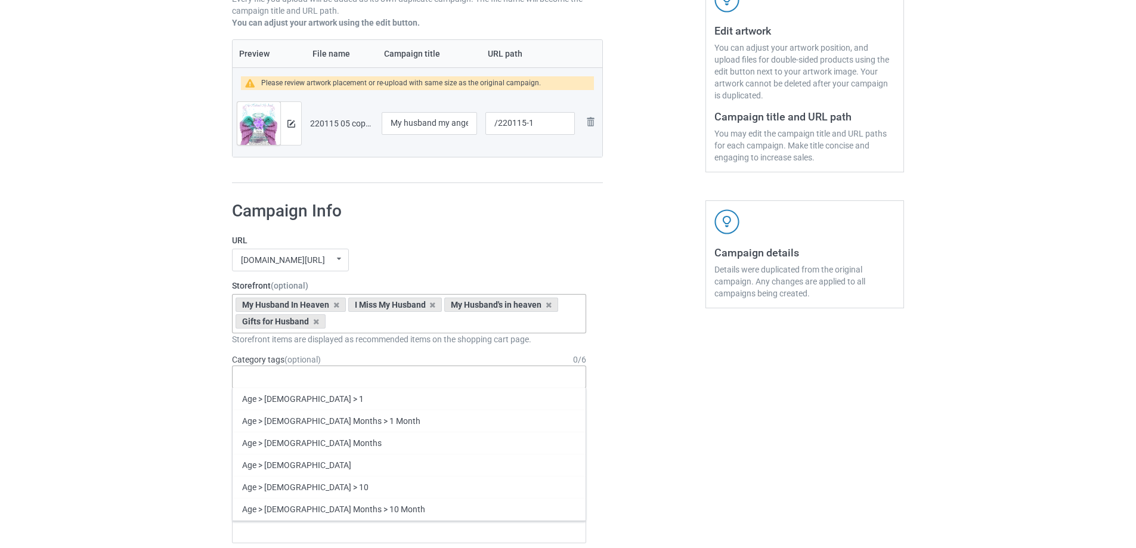
click at [272, 377] on div "Age > [DEMOGRAPHIC_DATA] > 1 Age > [DEMOGRAPHIC_DATA] Months > 1 Month Age > [D…" at bounding box center [409, 377] width 354 height 23
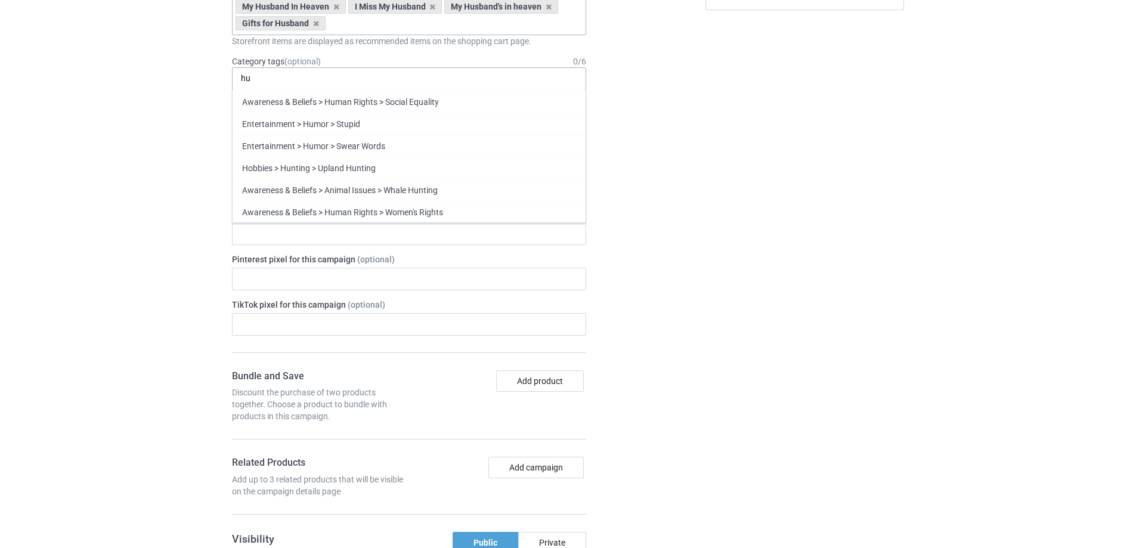
type input "hu"
click at [268, 254] on div "Husband" at bounding box center [409, 256] width 353 height 22
click at [916, 198] on div "Bulk duplicate campaign Campaign to duplicate I miss my Husband Original Artwor…" at bounding box center [568, 258] width 1136 height 1525
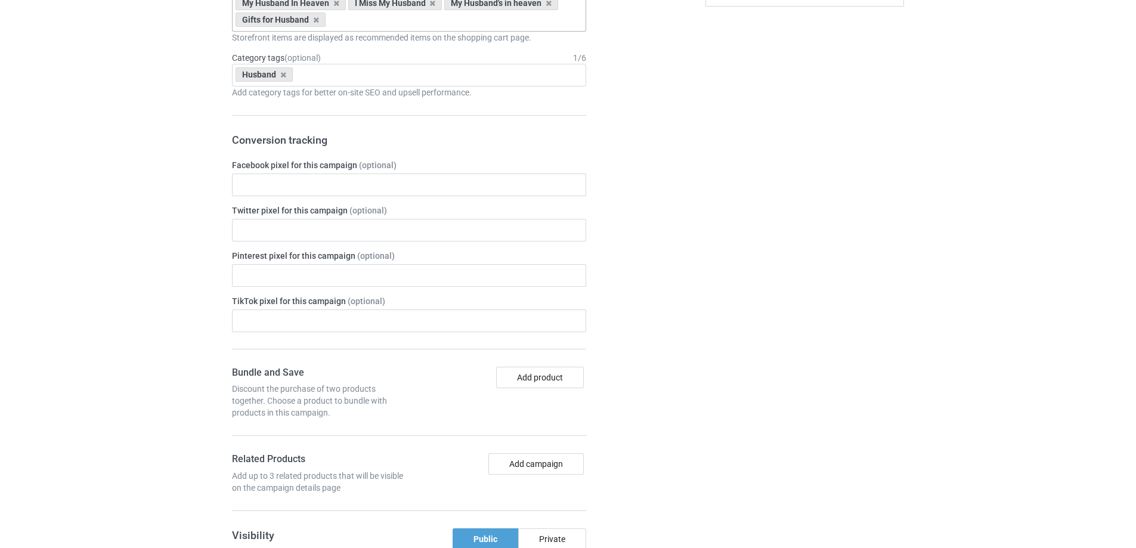
scroll to position [1011, 0]
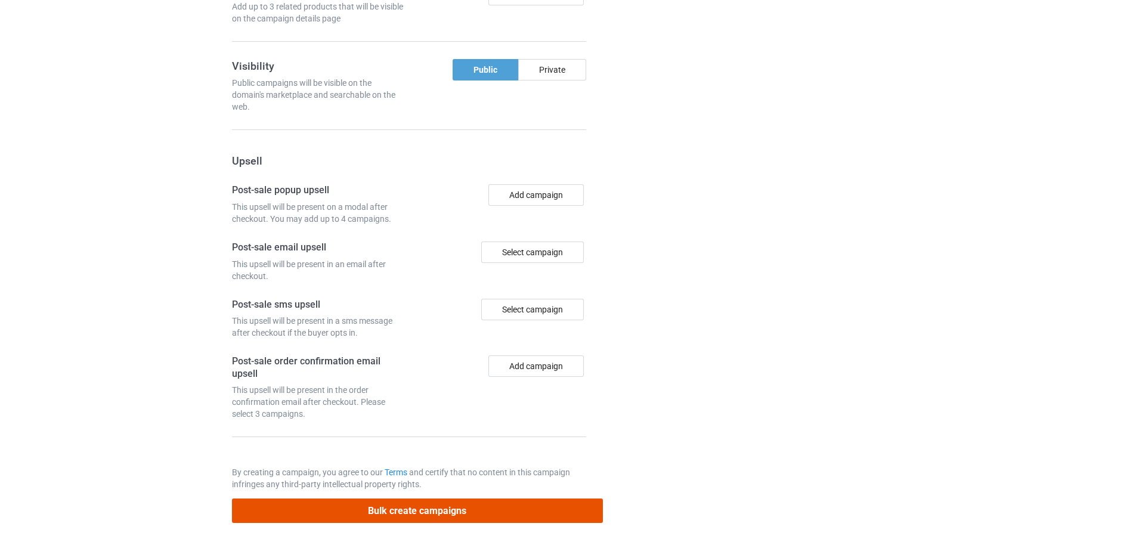
click at [414, 509] on button "Bulk create campaigns" at bounding box center [417, 511] width 371 height 24
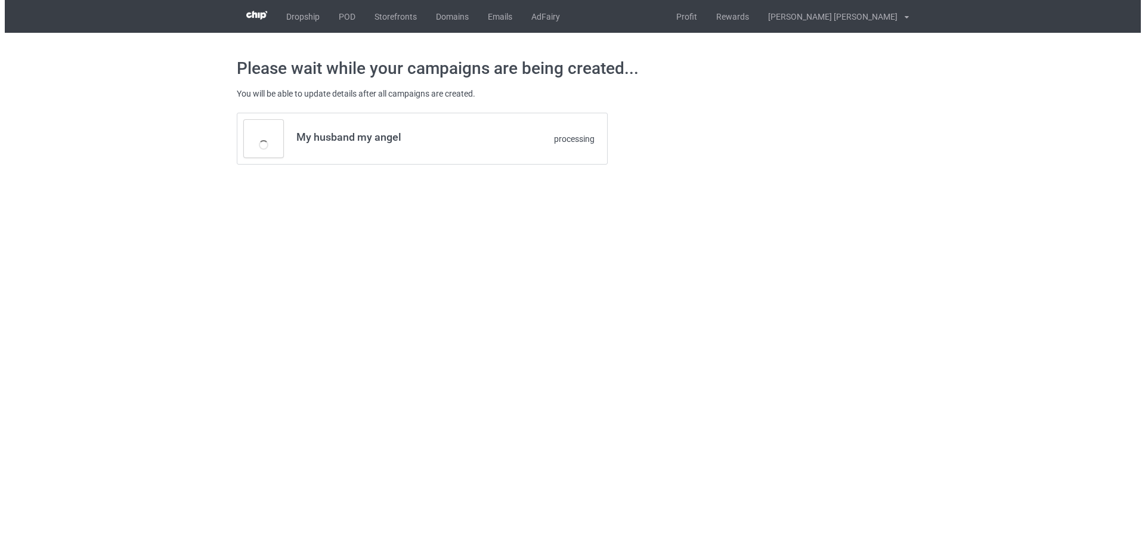
scroll to position [0, 0]
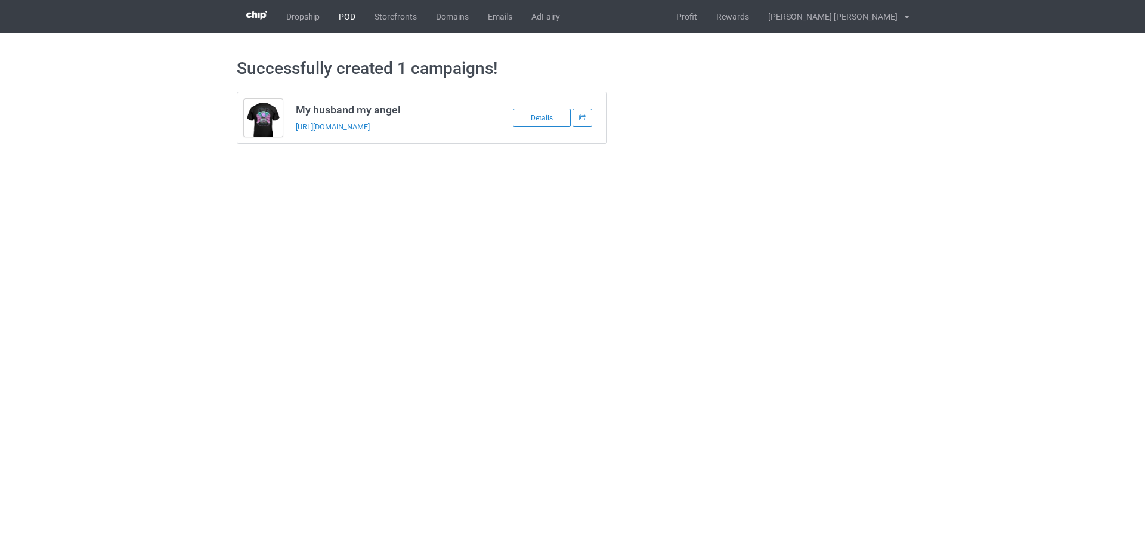
click at [344, 20] on link "POD" at bounding box center [347, 16] width 36 height 33
